Goal: Feedback & Contribution: Submit feedback/report problem

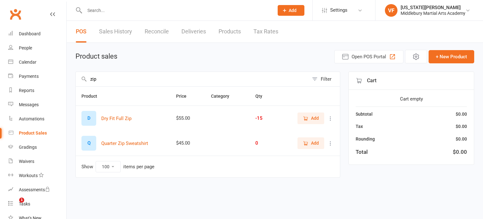
select select "100"
click at [104, 12] on input "text" at bounding box center [176, 10] width 187 height 9
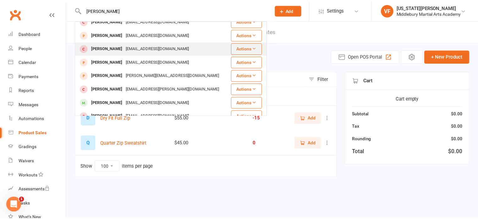
scroll to position [39, 0]
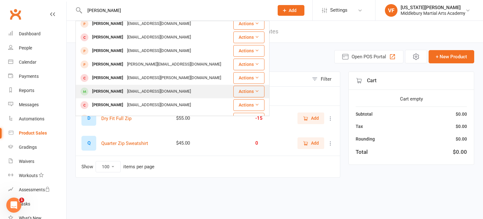
type input "[PERSON_NAME]"
click at [103, 87] on div "[PERSON_NAME]" at bounding box center [107, 91] width 35 height 9
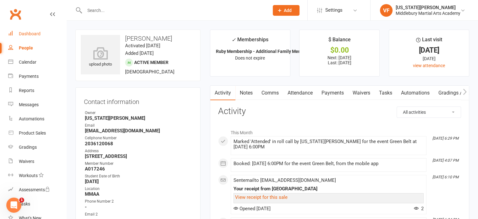
click at [37, 32] on div "Dashboard" at bounding box center [30, 33] width 22 height 5
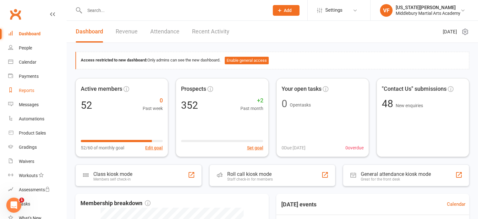
click at [28, 88] on div "Reports" at bounding box center [26, 90] width 15 height 5
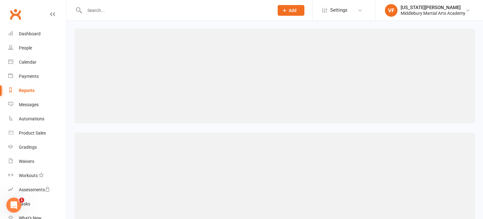
select select "100"
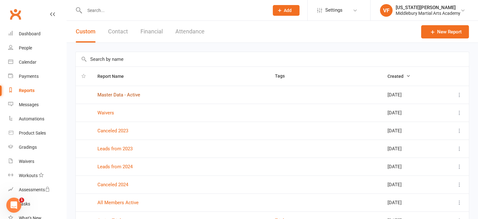
click at [108, 93] on link "Master Data - Active" at bounding box center [118, 95] width 43 height 6
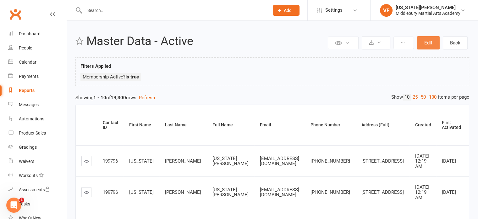
click at [427, 48] on button "Edit" at bounding box center [428, 42] width 23 height 13
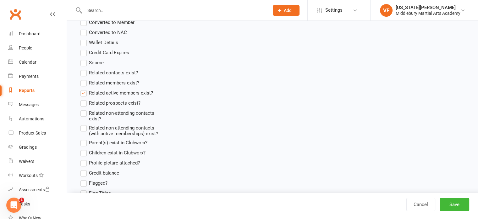
scroll to position [444, 0]
click at [85, 92] on label "Related active members exist?" at bounding box center [117, 93] width 73 height 8
click at [85, 89] on input "Related active members exist?" at bounding box center [83, 89] width 4 height 0
click at [84, 92] on label "Related active members exist?" at bounding box center [117, 93] width 73 height 8
click at [84, 89] on input "Related active members exist?" at bounding box center [83, 89] width 4 height 0
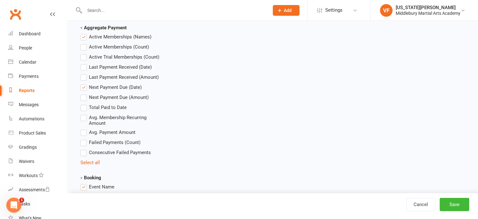
scroll to position [793, 0]
click at [85, 86] on label "Next Payment Due (Date)" at bounding box center [111, 88] width 61 height 8
click at [85, 84] on input "Next Payment Due (Date)" at bounding box center [83, 84] width 4 height 0
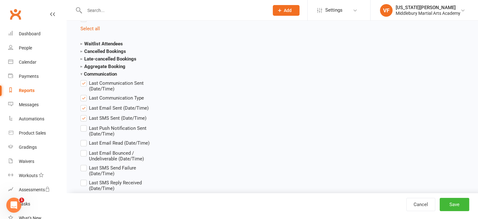
scroll to position [1193, 0]
click at [84, 82] on label "Last Communication Sent (Date/Time)" at bounding box center [121, 84] width 81 height 12
click at [84, 78] on input "Last Communication Sent (Date/Time)" at bounding box center [83, 78] width 4 height 0
click at [84, 99] on label "Last Communication Type" at bounding box center [113, 97] width 64 height 8
click at [84, 93] on input "Last Communication Type" at bounding box center [83, 93] width 4 height 0
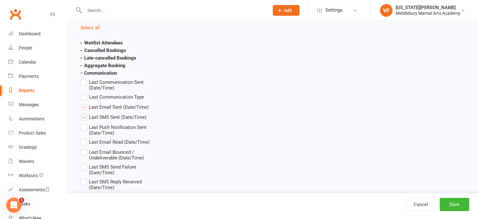
click at [84, 107] on label "Last Email Sent (Date/Time)" at bounding box center [115, 107] width 68 height 8
click at [84, 103] on input "Last Email Sent (Date/Time)" at bounding box center [83, 103] width 4 height 0
click at [83, 116] on label "Last SMS Sent (Date/Time)" at bounding box center [114, 117] width 66 height 8
click at [83, 113] on input "Last SMS Sent (Date/Time)" at bounding box center [83, 113] width 4 height 0
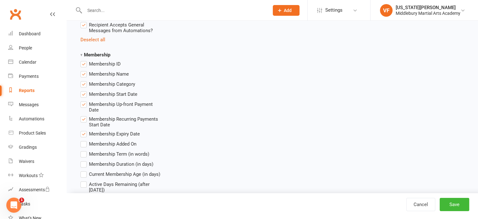
scroll to position [1518, 0]
click at [84, 137] on label "Membership Expiry Date" at bounding box center [110, 133] width 59 height 8
click at [84, 129] on input "Membership Expiry Date" at bounding box center [83, 129] width 4 height 0
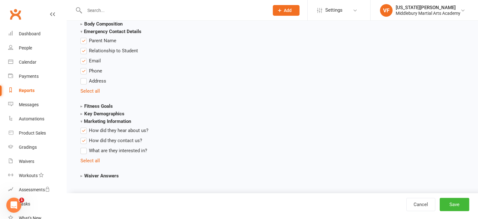
scroll to position [2390, 0]
click at [456, 201] on button "Save" at bounding box center [455, 203] width 30 height 13
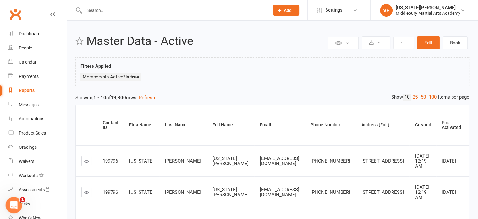
click at [13, 198] on div "Open Intercom Messenger" at bounding box center [13, 203] width 21 height 21
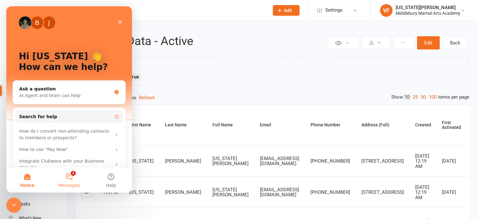
click at [68, 180] on button "1 Messages" at bounding box center [69, 179] width 42 height 25
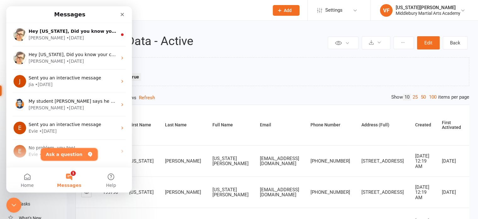
click at [70, 155] on button "Ask a question" at bounding box center [69, 154] width 57 height 13
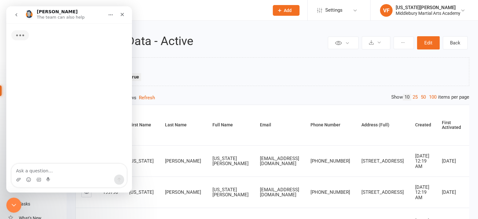
click at [55, 171] on textarea "Ask a question…" at bounding box center [69, 169] width 115 height 11
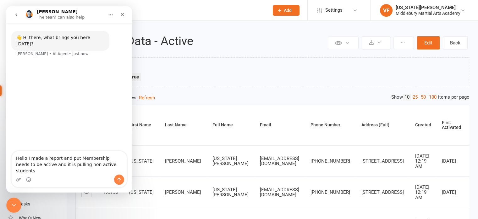
type textarea "Hello I made a report and put Membership needs to be active and it is pulling n…"
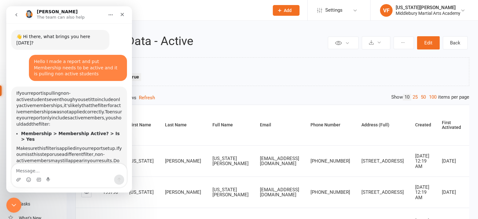
scroll to position [28, 0]
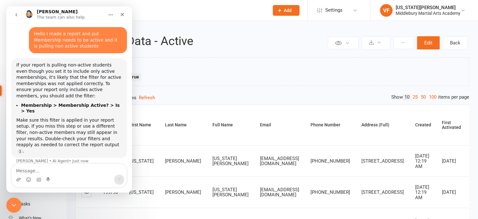
click at [208, 71] on div "Filters Applied Membership Active? Is true" at bounding box center [273, 73] width 384 height 22
click at [121, 15] on icon "Close" at bounding box center [122, 14] width 5 height 5
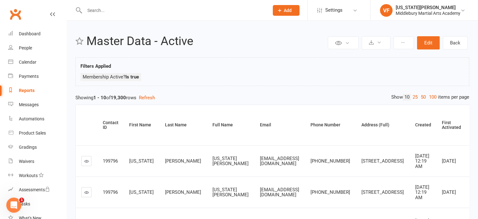
scroll to position [18, 0]
click at [424, 45] on button "Edit" at bounding box center [428, 42] width 23 height 13
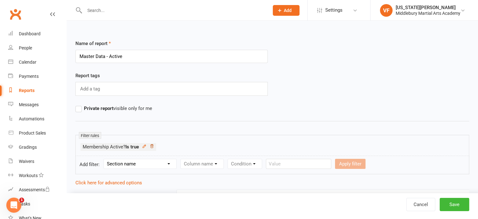
click at [154, 146] on icon at bounding box center [152, 146] width 4 height 4
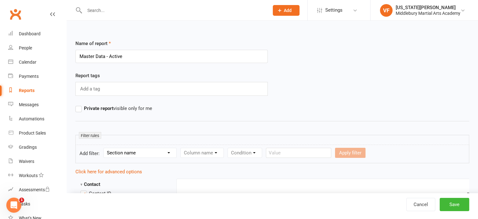
click at [145, 152] on select "Section name Contact Attendance Aggregate Payment Booking Waitlist Attendees Ca…" at bounding box center [140, 152] width 73 height 9
select select "10"
click at [105, 148] on select "Section name Contact Attendance Aggregate Payment Booking Waitlist Attendees Ca…" at bounding box center [140, 152] width 73 height 9
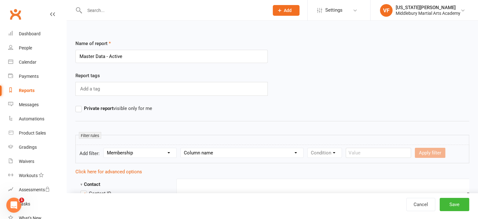
click at [203, 152] on select "Column name Membership ID Membership Name Membership Category Membership Start …" at bounding box center [242, 152] width 123 height 9
select select "29"
click at [181, 148] on select "Column name Membership ID Membership Name Membership Category Membership Start …" at bounding box center [242, 152] width 123 height 9
click at [324, 152] on select "Condition Is Is not Is blank Is not blank" at bounding box center [327, 152] width 38 height 9
select select "0"
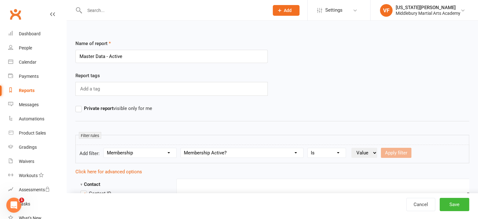
click at [309, 148] on select "Condition Is Is not Is blank Is not blank" at bounding box center [327, 152] width 38 height 9
click at [365, 154] on select "Value Yes No" at bounding box center [365, 152] width 26 height 10
select select "true"
click at [352, 147] on select "Value Yes No" at bounding box center [365, 152] width 26 height 10
click at [392, 153] on button "Apply filter" at bounding box center [396, 152] width 31 height 10
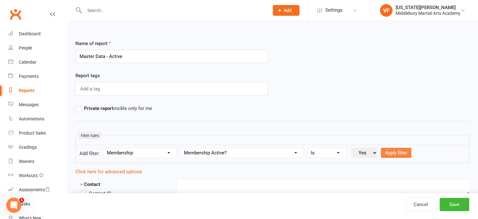
select select
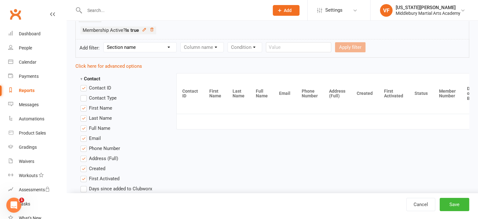
scroll to position [117, 0]
click at [458, 203] on button "Save" at bounding box center [455, 203] width 30 height 13
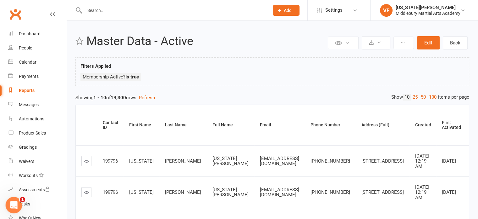
drag, startPoint x: 9, startPoint y: 202, endPoint x: 10, endPoint y: 209, distance: 7.3
click at [10, 209] on div "Open Intercom Messenger" at bounding box center [13, 203] width 21 height 21
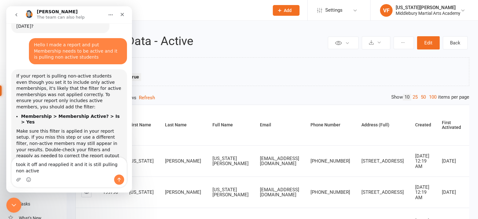
scroll to position [24, 0]
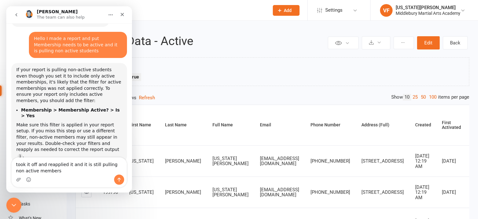
type textarea "took it off and reapplied it and it is still pulling non active members"
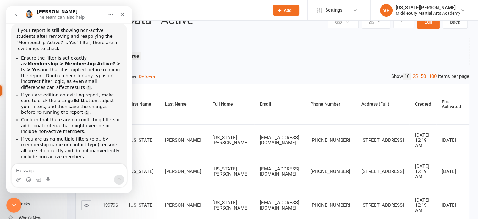
scroll to position [197, 0]
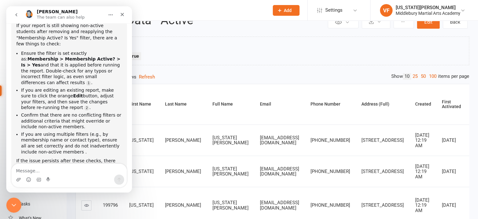
click at [182, 75] on div "Showing 1 - 10 of 19,300 rows Refresh" at bounding box center [272, 77] width 394 height 8
click at [122, 16] on icon "Close" at bounding box center [122, 14] width 5 height 5
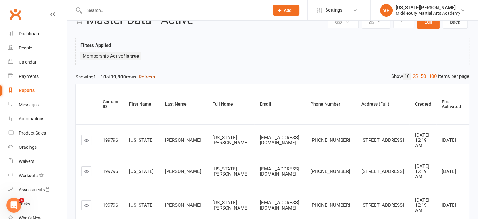
click at [153, 75] on button "Refresh" at bounding box center [147, 77] width 16 height 8
click at [15, 204] on icon "Open Intercom Messenger" at bounding box center [13, 204] width 10 height 10
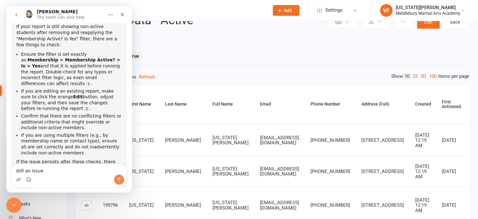
type textarea "still an issue"
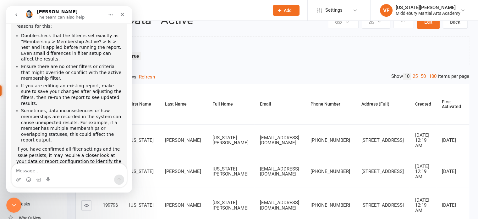
scroll to position [400, 0]
type textarea "no"
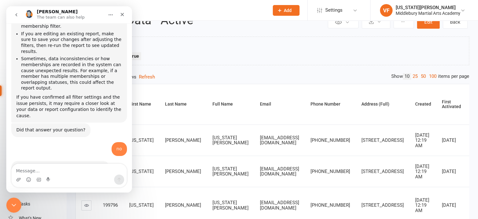
scroll to position [452, 0]
type textarea "human"
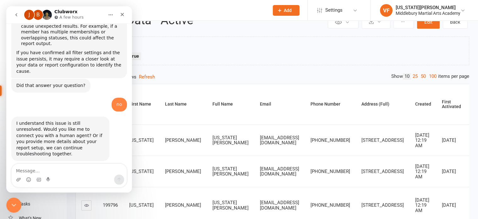
scroll to position [541, 0]
